Goal: Find specific page/section: Find specific page/section

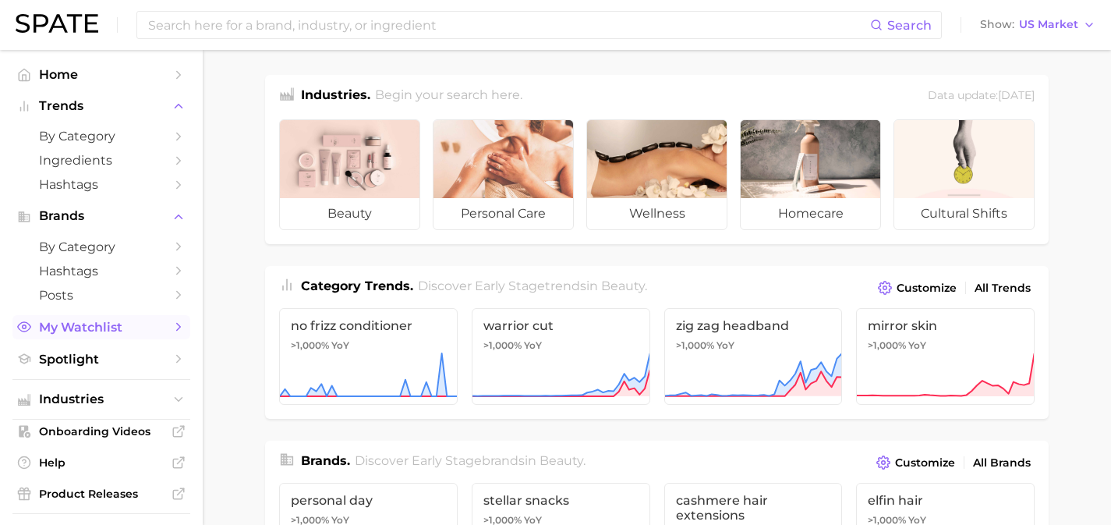
click at [106, 323] on span "My Watchlist" at bounding box center [101, 327] width 125 height 15
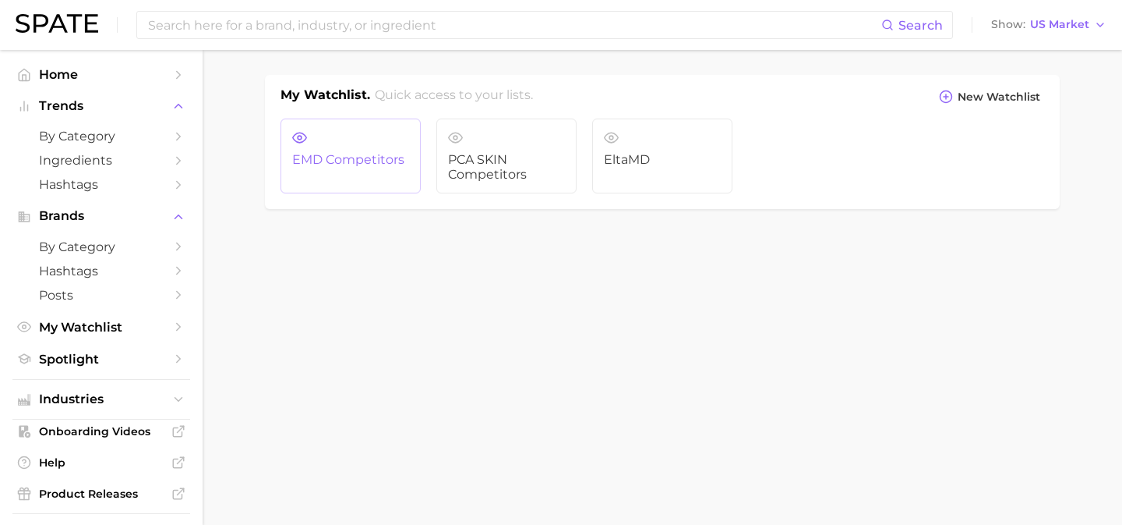
click at [365, 166] on span "EMD Competitors" at bounding box center [350, 160] width 117 height 14
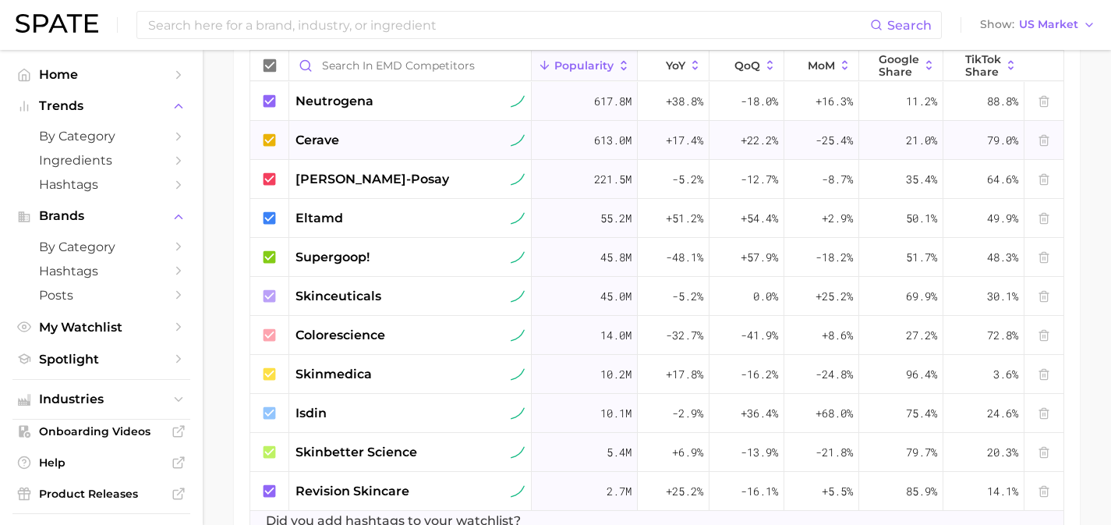
scroll to position [605, 0]
